Goal: Information Seeking & Learning: Compare options

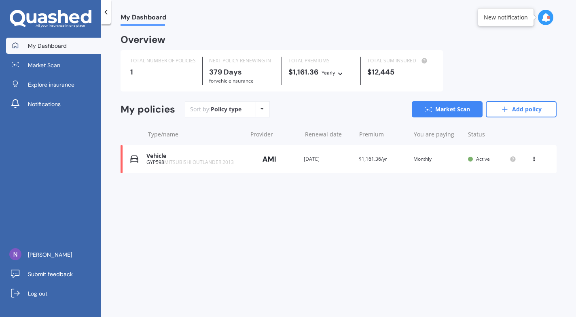
click at [534, 160] on icon at bounding box center [534, 157] width 6 height 5
drag, startPoint x: 527, startPoint y: 178, endPoint x: 434, endPoint y: 162, distance: 94.4
click at [434, 162] on div "Vehicle GYP598 MITSUBISHI OUTLANDER 2013 Provider Renewal date [DATE] Premium $…" at bounding box center [339, 159] width 436 height 28
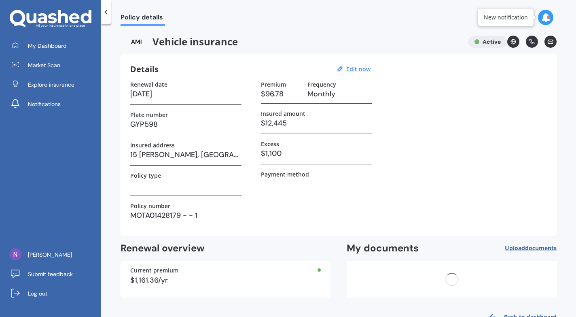
drag, startPoint x: 434, startPoint y: 162, endPoint x: 406, endPoint y: 161, distance: 27.9
click at [406, 161] on div "Renewal date [DATE] Plate number GYP598 Insured address [STREET_ADDRESS] Policy…" at bounding box center [338, 153] width 417 height 145
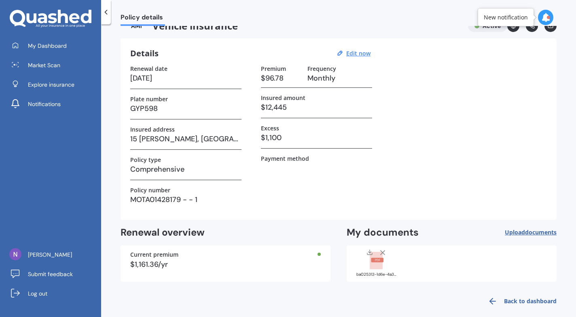
scroll to position [24, 0]
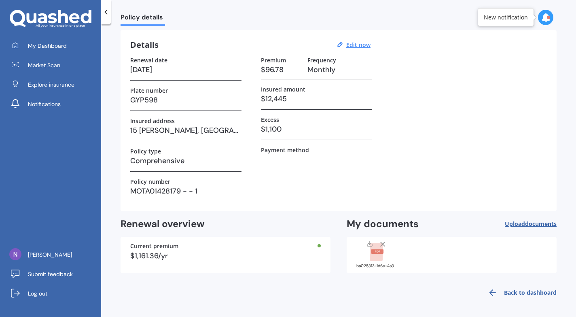
click at [139, 16] on span "Policy details" at bounding box center [143, 18] width 44 height 11
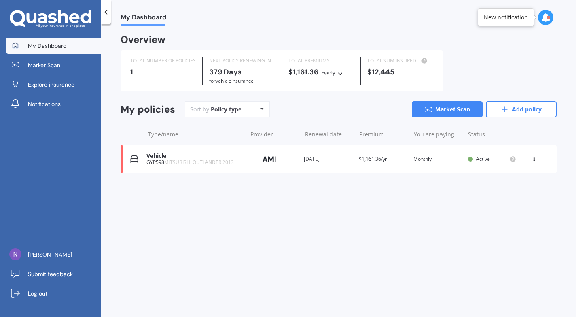
scroll to position [0, 0]
click at [460, 111] on link "Market Scan" at bounding box center [447, 109] width 71 height 16
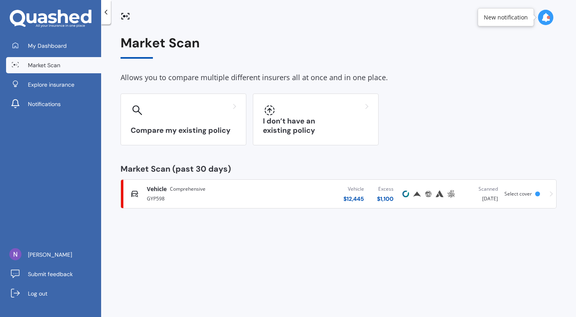
click at [519, 188] on div "Vehicle Comprehensive GYP598 Vehicle $ 12,445 Excess $ 1,100 Scanned [DATE] Sel…" at bounding box center [338, 194] width 429 height 24
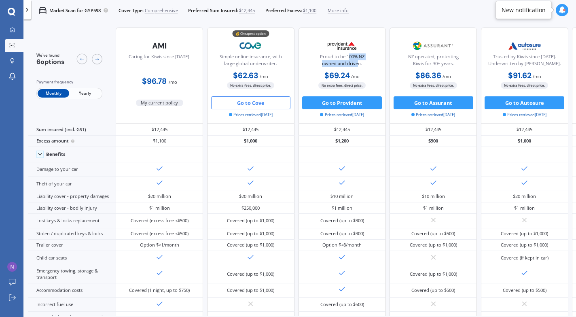
drag, startPoint x: 349, startPoint y: 56, endPoint x: 359, endPoint y: 67, distance: 14.9
click at [359, 67] on div "Proud to be 100% NZ owned and driven." at bounding box center [342, 61] width 76 height 16
click at [361, 66] on div "Proud to be 100% NZ owned and driven." at bounding box center [342, 61] width 76 height 16
drag, startPoint x: 363, startPoint y: 56, endPoint x: 363, endPoint y: 49, distance: 6.5
click at [363, 49] on div "Proud to be 100% NZ owned and driven." at bounding box center [342, 54] width 76 height 32
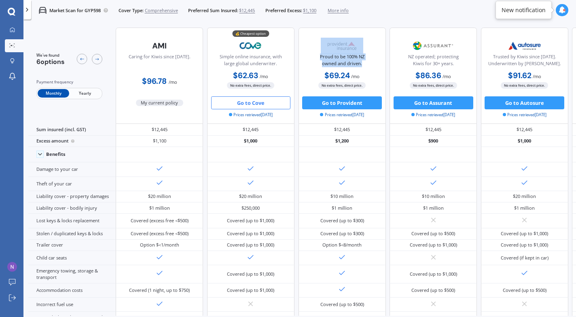
click at [363, 49] on img at bounding box center [342, 46] width 43 height 16
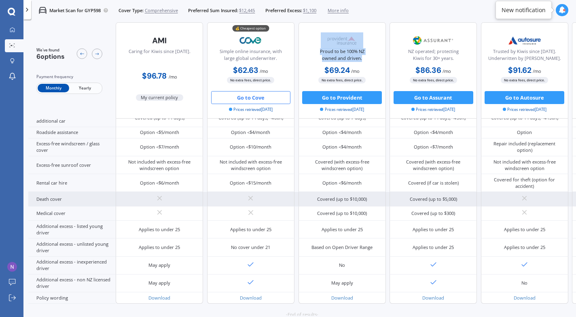
scroll to position [252, 0]
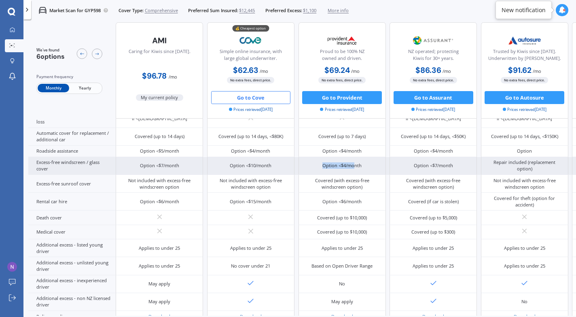
drag, startPoint x: 310, startPoint y: 165, endPoint x: 349, endPoint y: 165, distance: 38.8
click at [316, 165] on div "Option <$4/month" at bounding box center [342, 166] width 87 height 18
click at [351, 164] on div "Option <$4/month" at bounding box center [341, 165] width 39 height 6
drag, startPoint x: 366, startPoint y: 164, endPoint x: 313, endPoint y: 163, distance: 52.6
click at [313, 163] on div "Option <$4/month" at bounding box center [342, 166] width 87 height 18
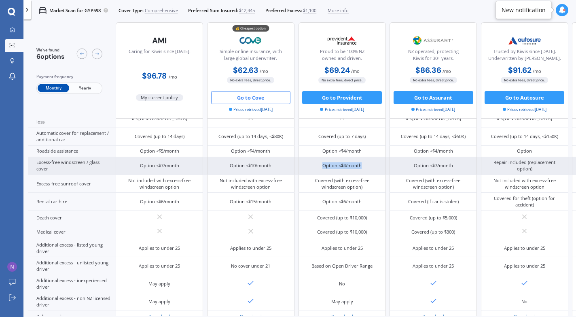
click at [331, 163] on div "Option <$4/month" at bounding box center [341, 165] width 39 height 6
drag, startPoint x: 349, startPoint y: 164, endPoint x: 360, endPoint y: 167, distance: 10.9
click at [360, 167] on div "Option <$4/month" at bounding box center [341, 165] width 39 height 6
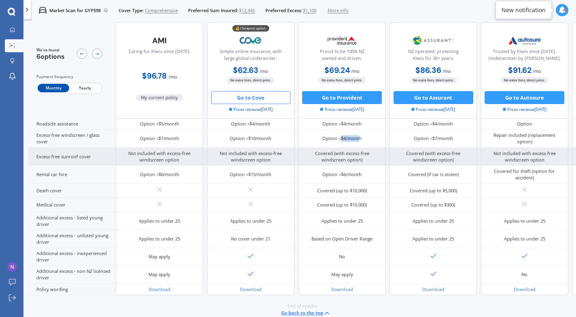
scroll to position [303, 0]
